Goal: Task Accomplishment & Management: Manage account settings

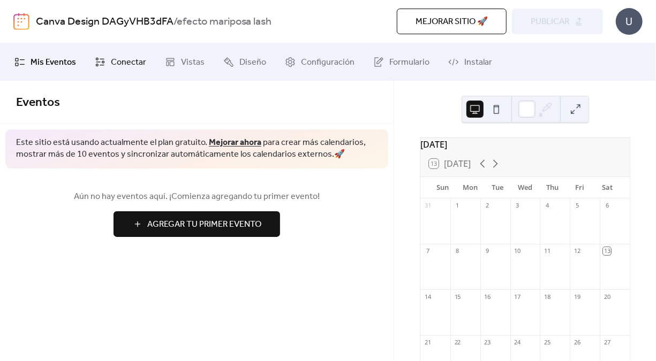
click at [114, 74] on link "Conectar" at bounding box center [120, 62] width 67 height 29
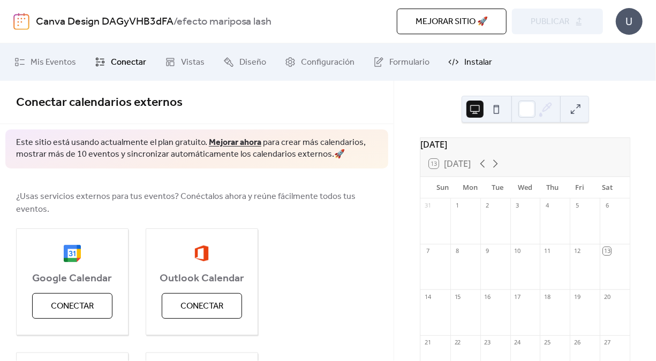
click at [464, 66] on span "Instalar" at bounding box center [478, 62] width 28 height 13
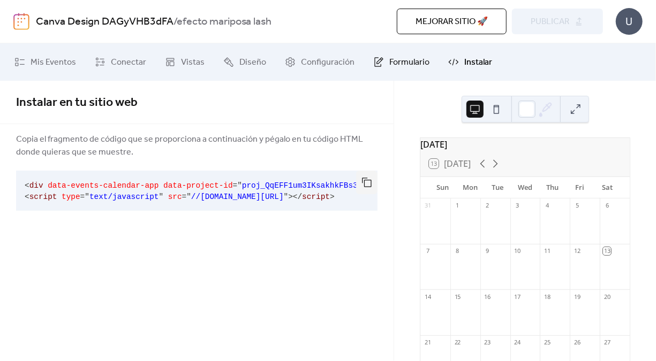
click at [373, 58] on icon at bounding box center [378, 62] width 11 height 11
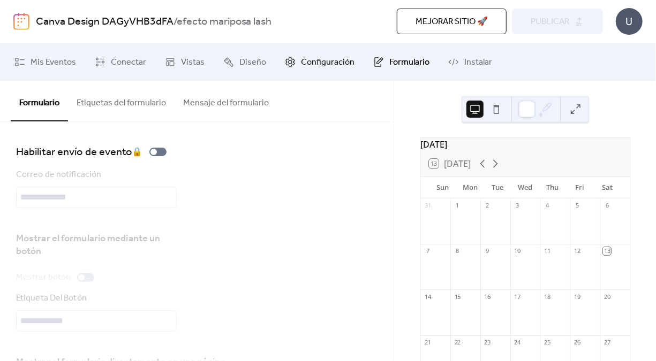
click at [321, 63] on span "Configuración" at bounding box center [328, 62] width 54 height 13
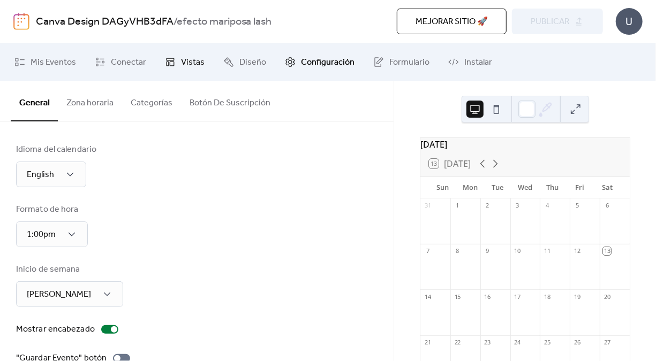
click at [185, 56] on span "Vistas" at bounding box center [193, 62] width 24 height 13
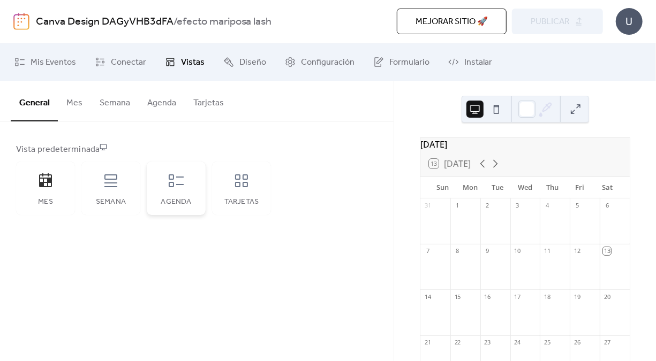
click at [174, 195] on div "Agenda" at bounding box center [176, 189] width 59 height 54
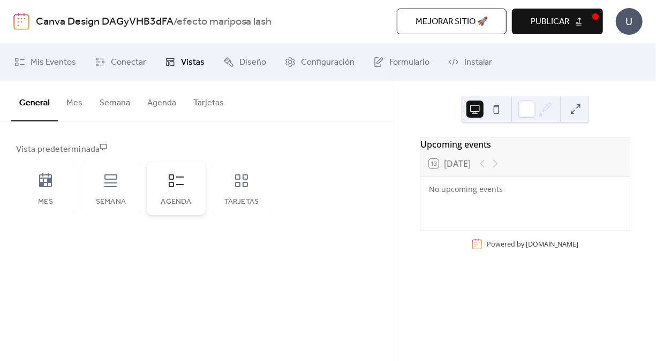
click at [174, 195] on div "Agenda" at bounding box center [176, 189] width 59 height 54
click at [149, 108] on button "Agenda" at bounding box center [162, 101] width 46 height 40
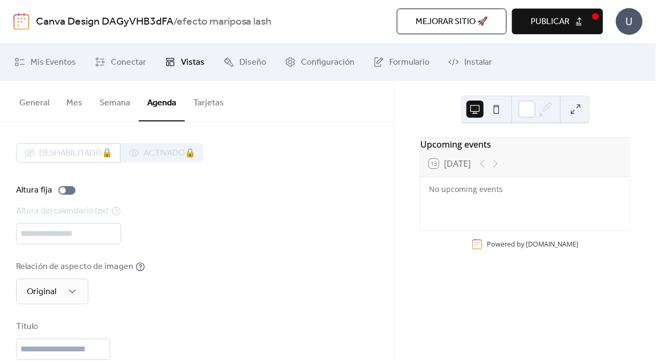
click at [121, 111] on button "Semana" at bounding box center [115, 101] width 48 height 40
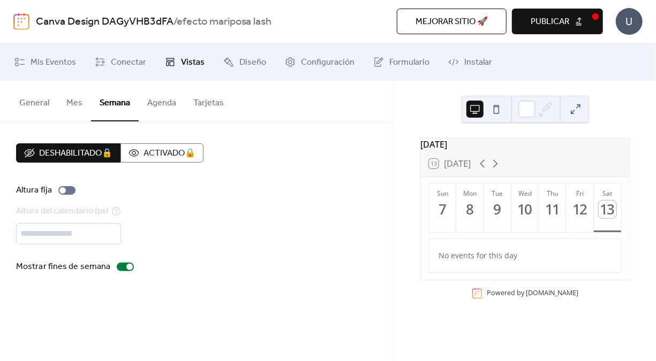
click at [31, 103] on button "General" at bounding box center [34, 101] width 47 height 40
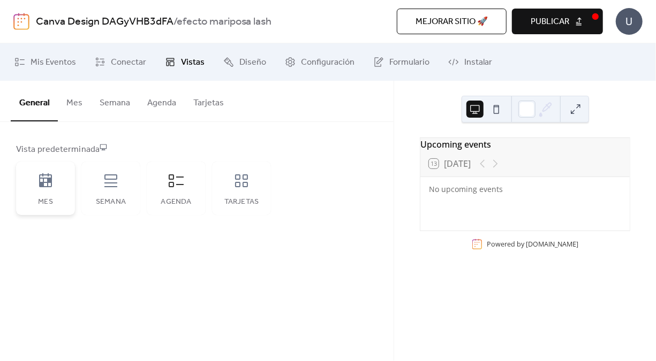
click at [41, 185] on icon at bounding box center [45, 180] width 13 height 14
click at [64, 179] on div "Mes" at bounding box center [45, 189] width 59 height 54
click at [121, 194] on div "Semana" at bounding box center [110, 189] width 59 height 54
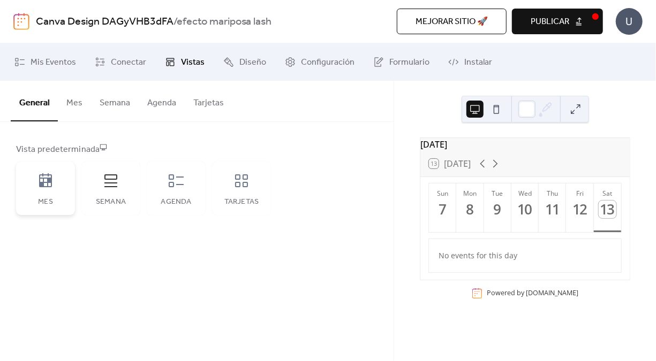
click at [40, 214] on div "Mes" at bounding box center [45, 189] width 59 height 54
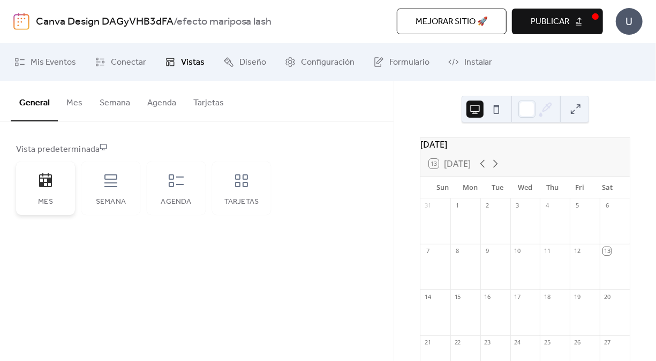
click at [42, 197] on div "Mes" at bounding box center [45, 189] width 59 height 54
click at [130, 69] on span "Conectar" at bounding box center [128, 62] width 35 height 13
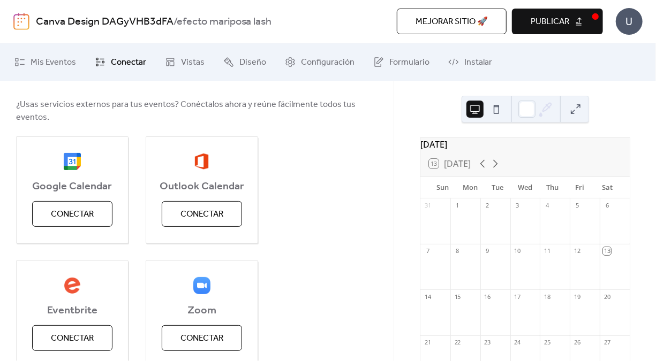
scroll to position [89, 0]
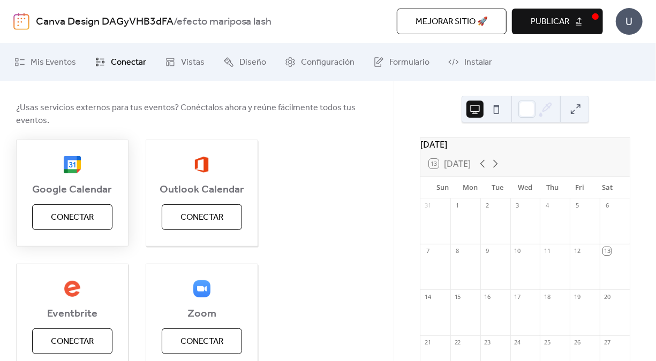
click at [82, 213] on span "Conectar" at bounding box center [72, 217] width 43 height 13
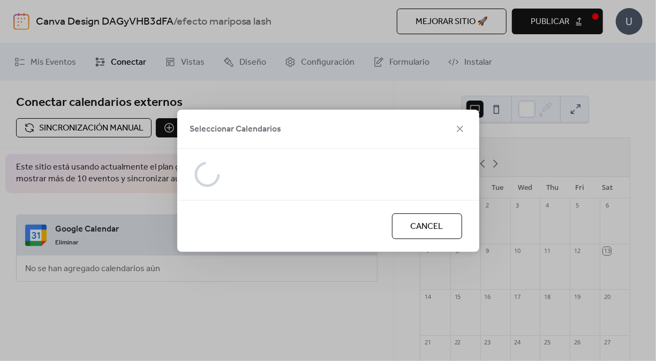
scroll to position [0, 0]
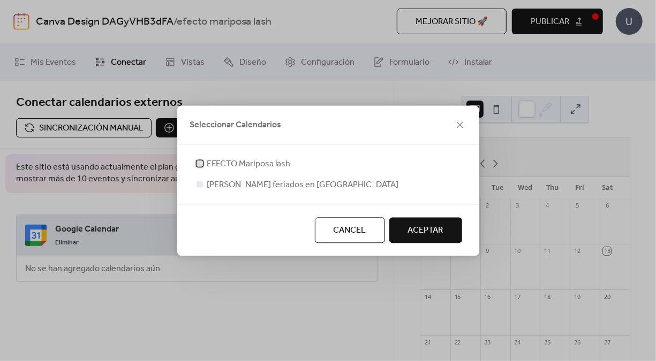
click at [202, 167] on div at bounding box center [199, 163] width 11 height 11
click at [408, 231] on span "ACEPTAR" at bounding box center [425, 230] width 35 height 13
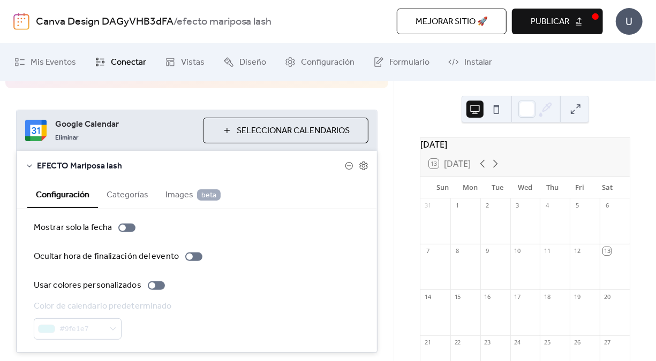
scroll to position [138, 0]
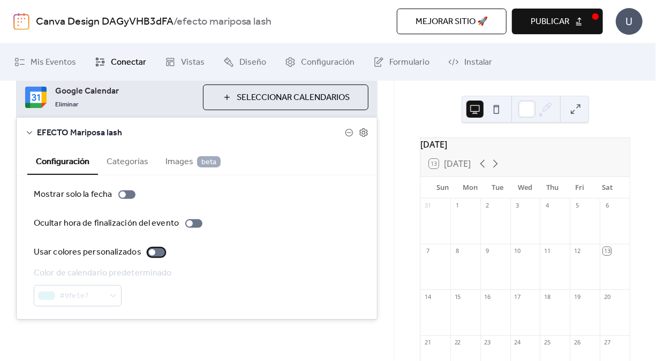
click at [156, 252] on div at bounding box center [156, 252] width 17 height 9
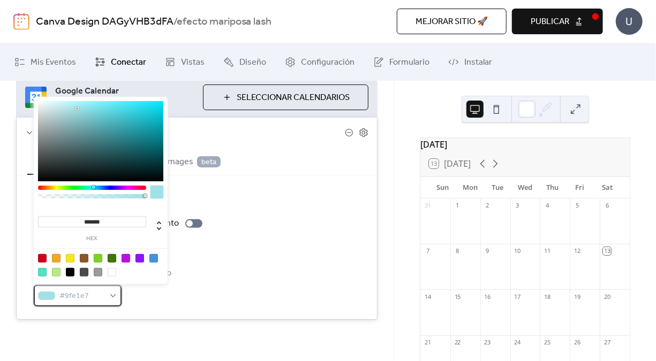
click at [112, 290] on div "#9fe1e7" at bounding box center [78, 295] width 88 height 21
click at [126, 261] on div at bounding box center [125, 258] width 9 height 9
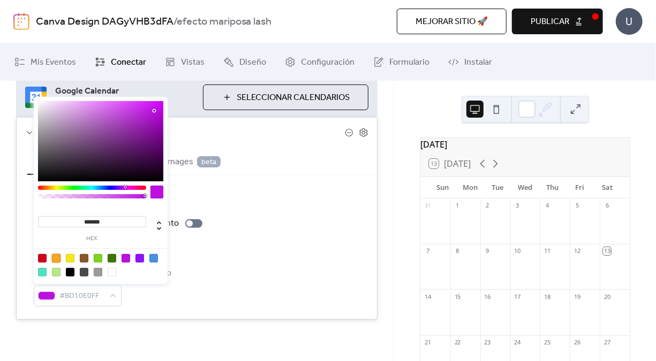
click at [57, 254] on div at bounding box center [56, 258] width 9 height 9
type input "*******"
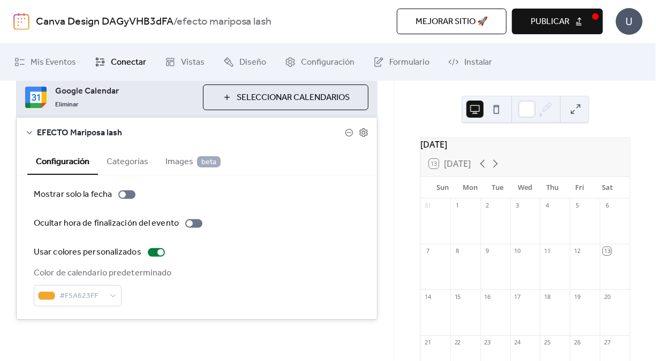
click at [242, 297] on div "Color de calendario predeterminado #F5A623FF" at bounding box center [197, 287] width 326 height 40
click at [294, 100] on span "Seleccionar Calendarios" at bounding box center [293, 98] width 113 height 13
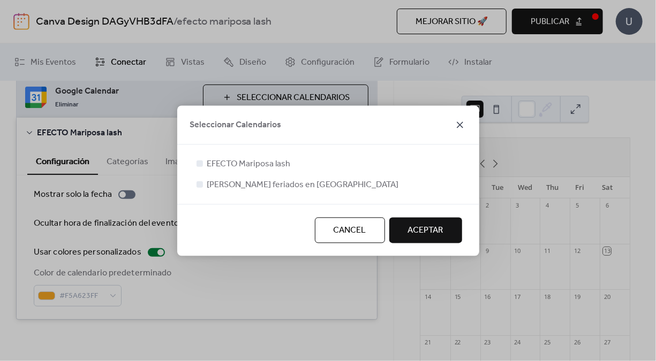
click at [465, 126] on icon at bounding box center [459, 124] width 13 height 13
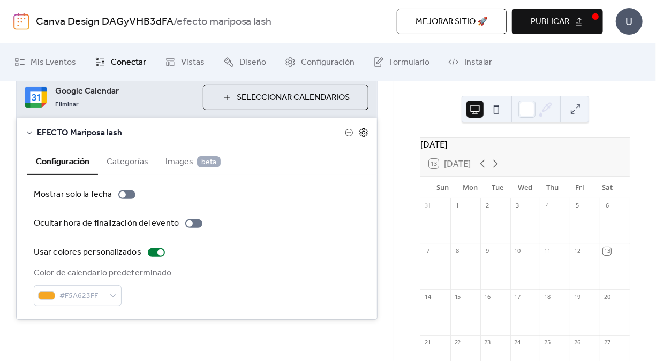
click at [363, 131] on icon at bounding box center [363, 132] width 8 height 9
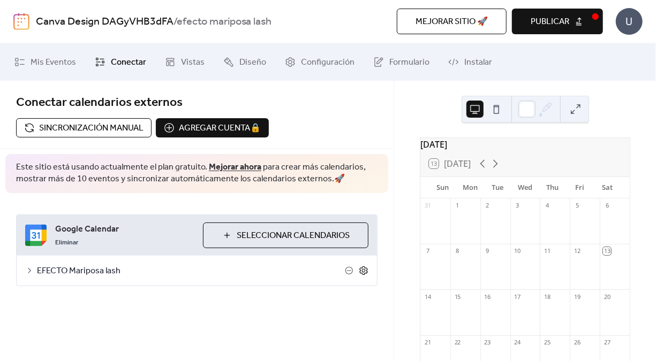
scroll to position [0, 0]
click at [260, 269] on span "EFECTO Mariposa lash" at bounding box center [191, 271] width 308 height 13
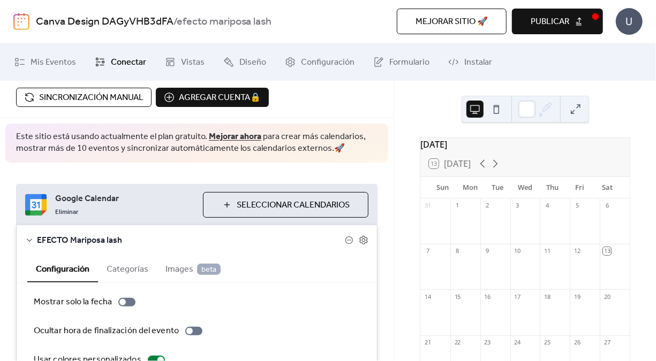
scroll to position [31, 0]
click at [568, 19] on span "Publicar" at bounding box center [549, 22] width 39 height 13
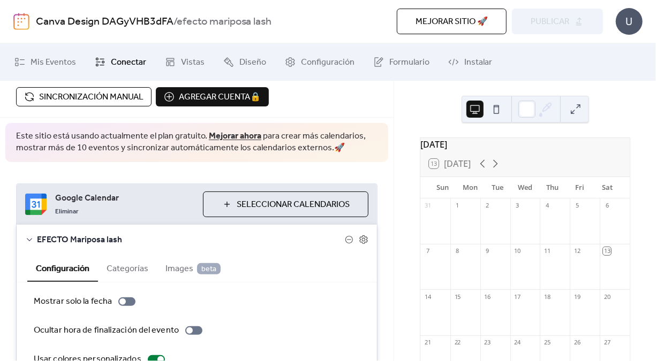
click at [77, 94] on span "Sincronización manual" at bounding box center [91, 97] width 104 height 13
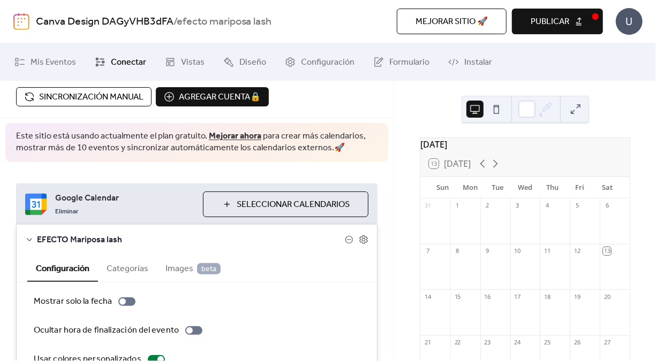
scroll to position [138, 0]
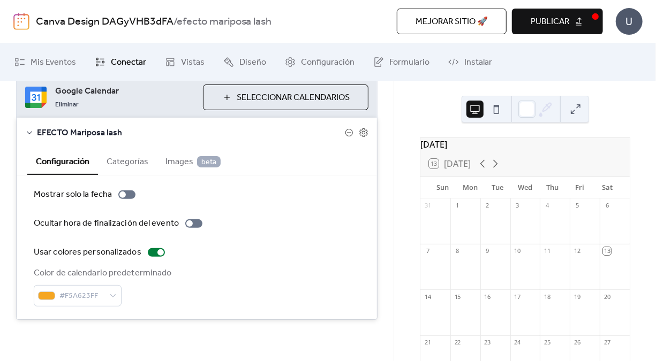
click at [141, 165] on button "Categorías" at bounding box center [127, 161] width 59 height 26
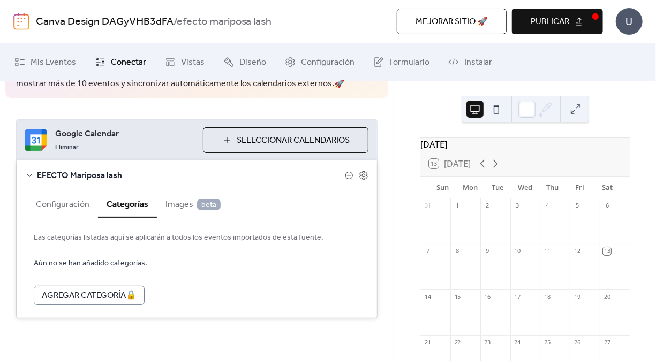
scroll to position [94, 0]
click at [180, 203] on span "Images beta" at bounding box center [192, 206] width 55 height 13
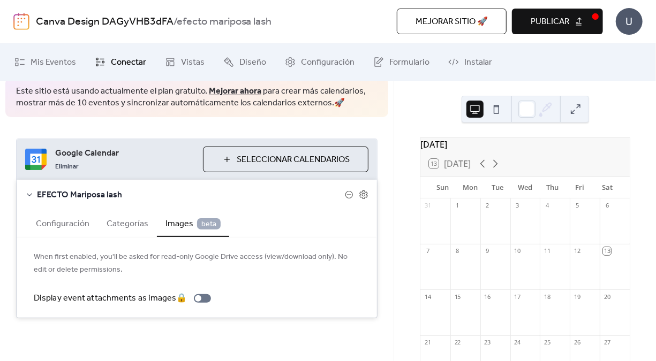
scroll to position [75, 0]
click at [73, 211] on button "Configuración" at bounding box center [62, 224] width 71 height 26
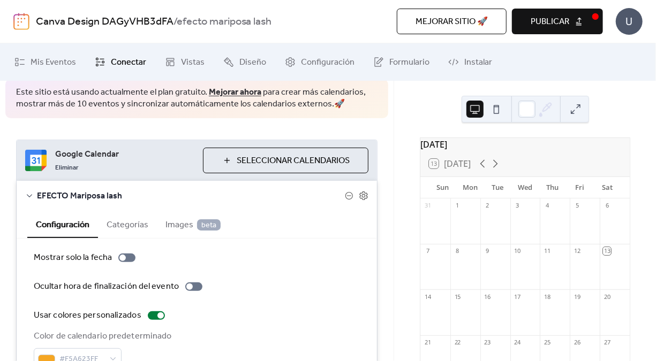
scroll to position [138, 0]
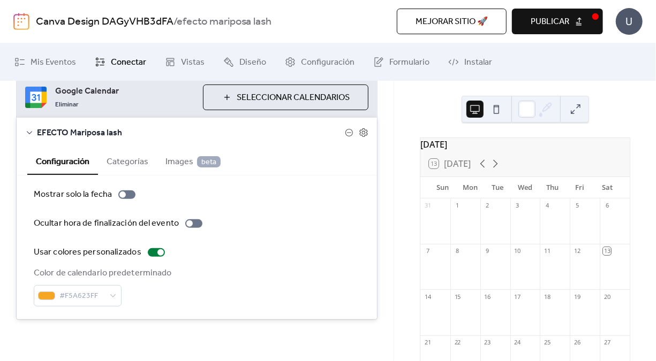
click at [553, 25] on span "Publicar" at bounding box center [549, 22] width 39 height 13
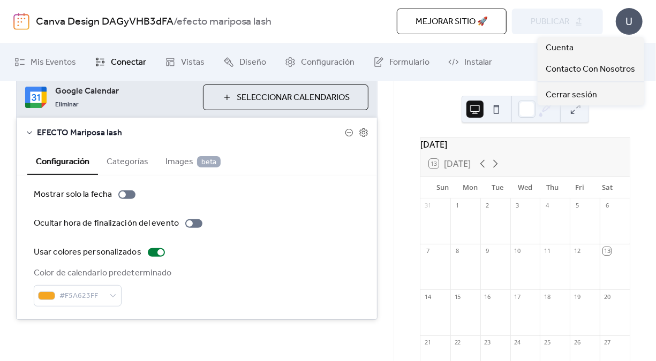
click at [633, 25] on div "U" at bounding box center [628, 21] width 27 height 27
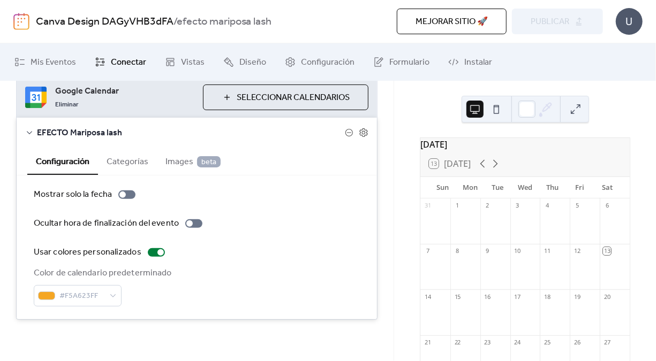
scroll to position [0, 0]
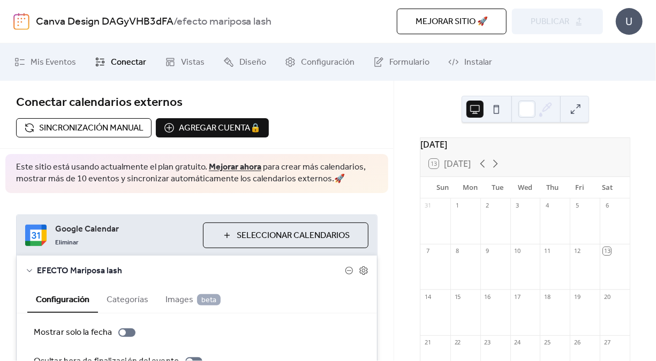
click at [537, 21] on div "Mejorar sitio 🚀 vista previa Publicar" at bounding box center [469, 22] width 265 height 26
click at [309, 237] on span "Seleccionar Calendarios" at bounding box center [293, 236] width 113 height 13
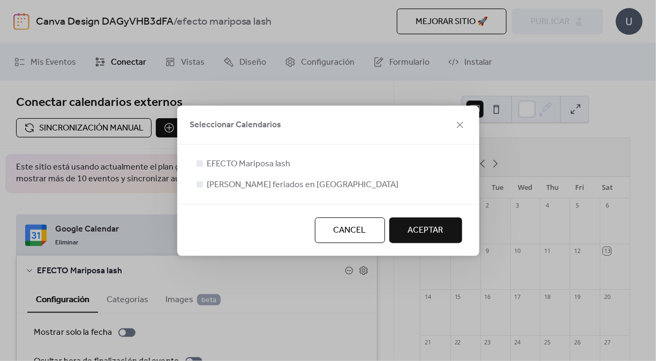
click at [427, 224] on span "ACEPTAR" at bounding box center [425, 230] width 35 height 13
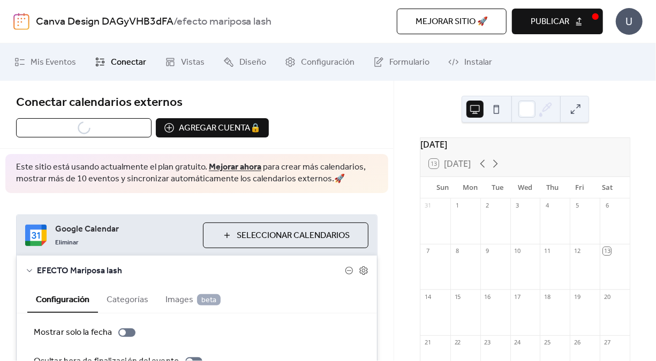
click at [559, 25] on span "Publicar" at bounding box center [549, 22] width 39 height 13
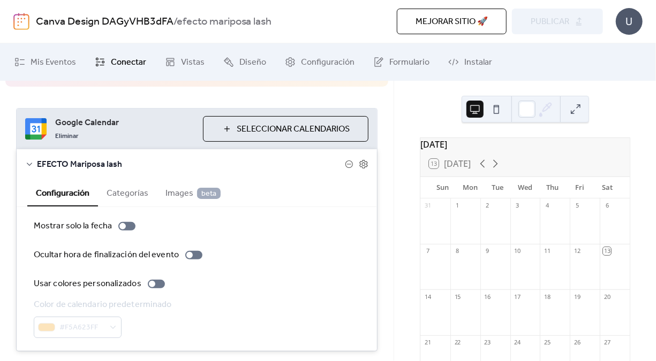
scroll to position [138, 0]
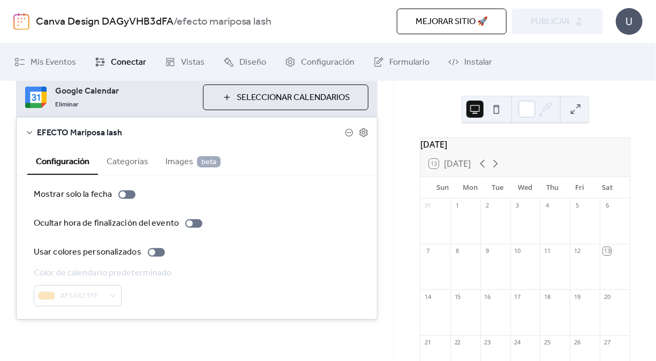
click at [107, 129] on span "EFECTO Mariposa lash" at bounding box center [191, 133] width 308 height 13
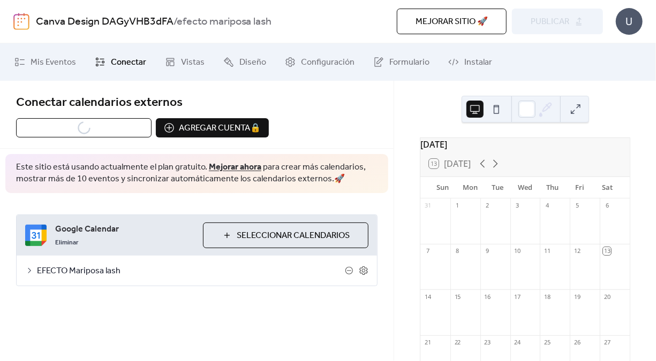
scroll to position [0, 0]
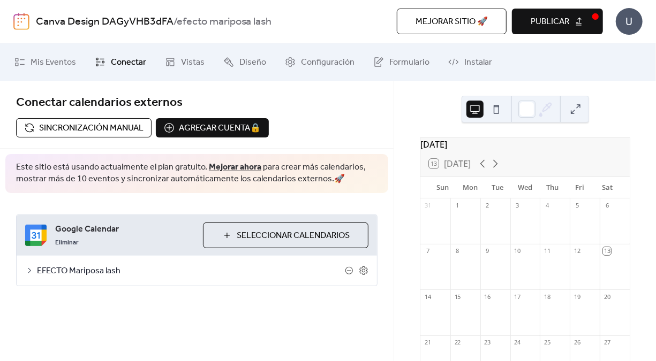
click at [129, 241] on div "Eliminar" at bounding box center [124, 241] width 139 height 13
click at [100, 124] on span "Sincronización manual" at bounding box center [91, 128] width 104 height 13
click at [547, 16] on span "Publicar" at bounding box center [549, 22] width 39 height 13
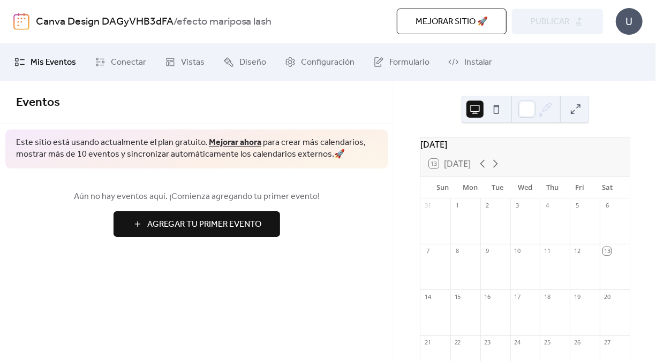
click at [211, 225] on span "Agregar Tu Primer Evento" at bounding box center [204, 224] width 114 height 13
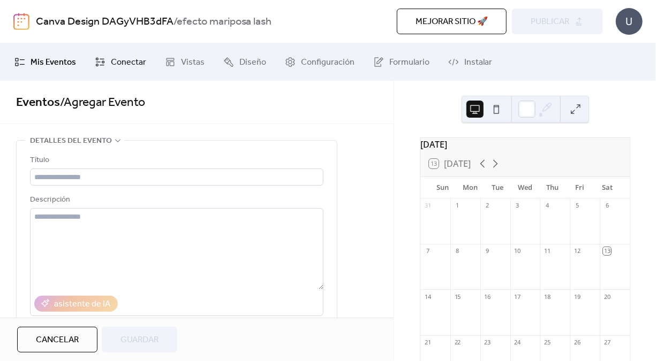
click at [130, 74] on link "Conectar" at bounding box center [120, 62] width 67 height 29
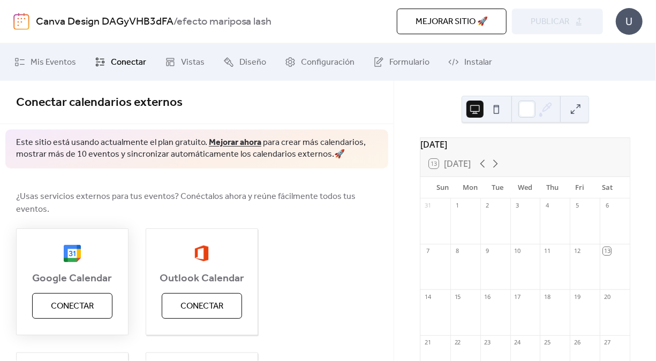
click at [74, 300] on span "Conectar" at bounding box center [72, 306] width 43 height 13
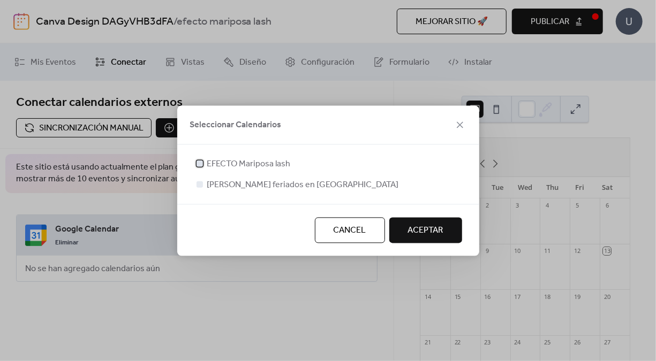
click at [274, 158] on span "EFECTO Mariposa lash" at bounding box center [248, 164] width 83 height 13
click at [418, 224] on span "ACEPTAR" at bounding box center [425, 230] width 35 height 13
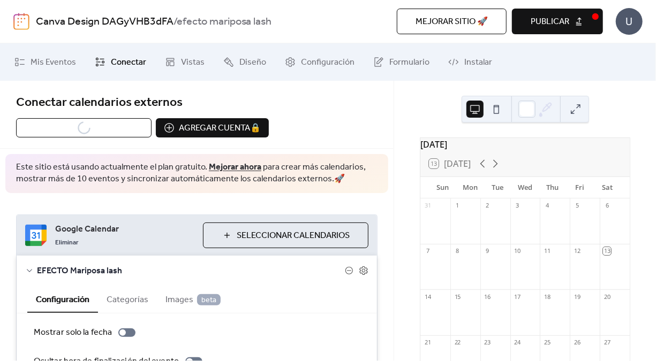
scroll to position [138, 0]
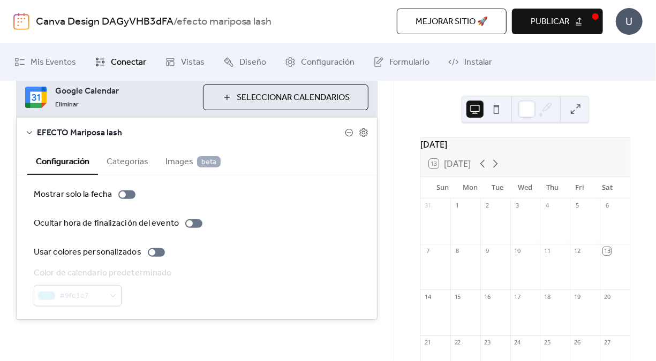
click at [107, 287] on div "#9fe1e7" at bounding box center [104, 295] width 140 height 21
click at [151, 252] on div at bounding box center [152, 252] width 6 height 6
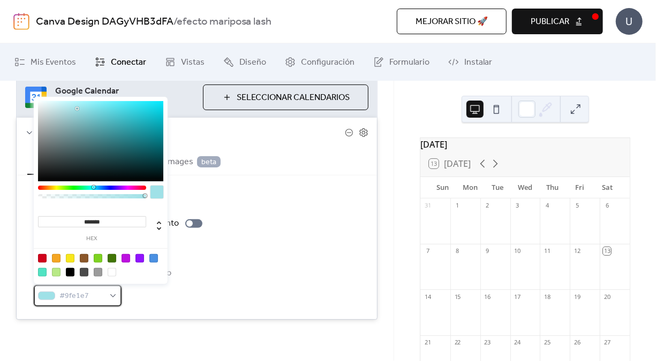
click at [115, 293] on div "#9fe1e7" at bounding box center [78, 295] width 88 height 21
click at [59, 256] on div at bounding box center [56, 258] width 9 height 9
type input "*******"
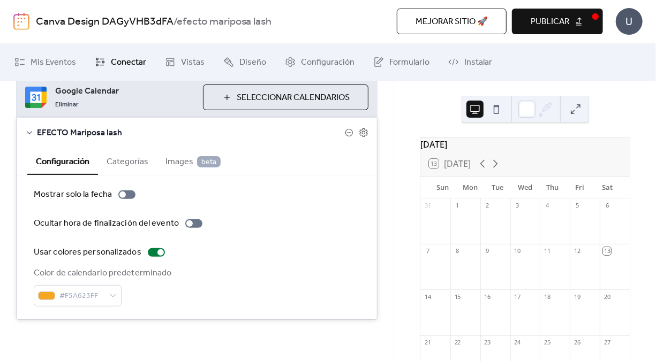
click at [268, 303] on div "Color de calendario predeterminado #F5A623FF" at bounding box center [197, 287] width 326 height 40
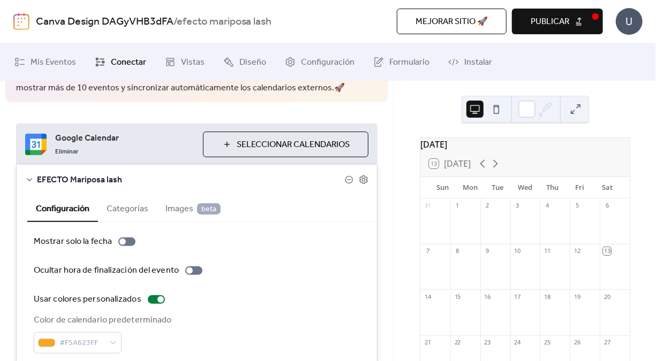
scroll to position [90, 0]
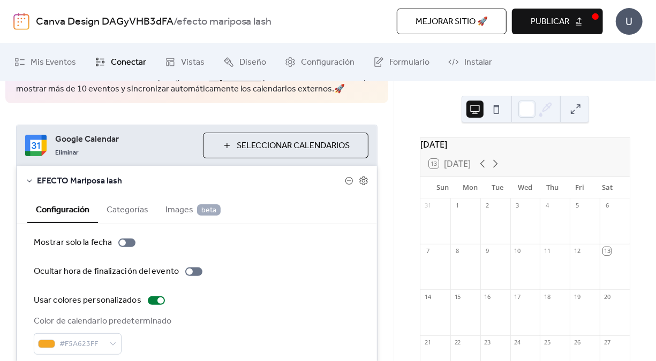
click at [360, 186] on div "EFECTO Mariposa lash" at bounding box center [197, 181] width 360 height 30
click at [362, 176] on icon at bounding box center [364, 181] width 10 height 10
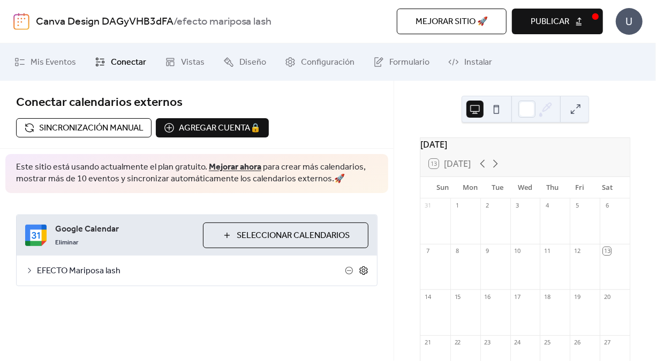
scroll to position [0, 0]
click at [366, 270] on icon at bounding box center [364, 271] width 10 height 10
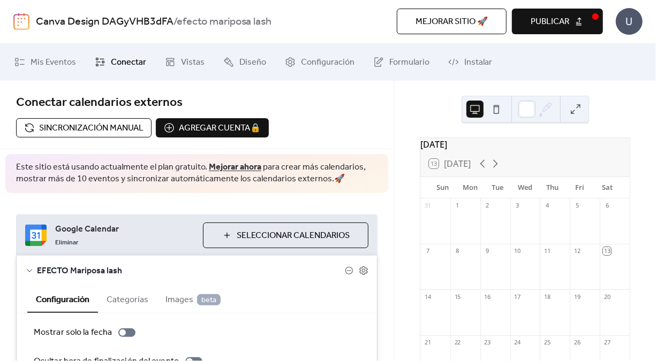
click at [200, 300] on span "beta" at bounding box center [209, 299] width 24 height 11
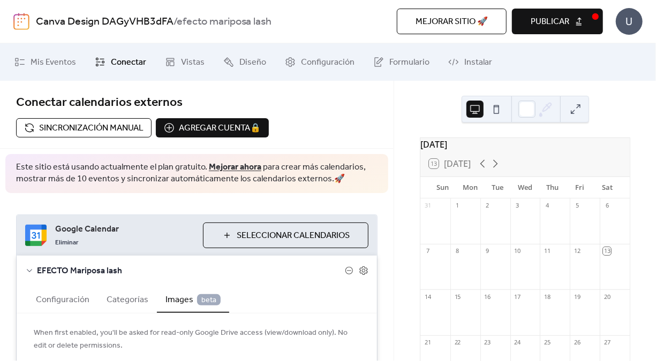
scroll to position [75, 0]
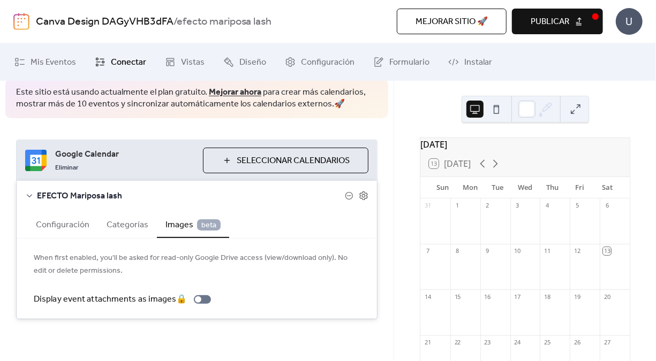
click at [554, 27] on span "Publicar" at bounding box center [549, 22] width 39 height 13
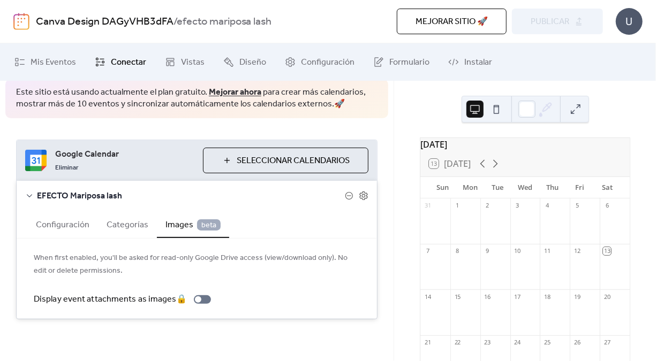
click at [335, 203] on div "EFECTO Mariposa lash" at bounding box center [197, 196] width 360 height 30
click at [448, 58] on icon at bounding box center [453, 62] width 11 height 11
